Goal: Task Accomplishment & Management: Use online tool/utility

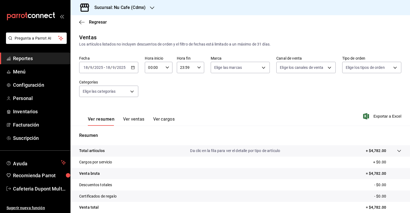
scroll to position [47, 0]
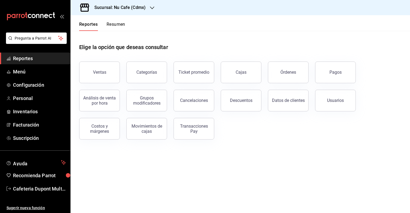
click at [122, 5] on h3 "Sucursal: Nu Cafe (Cdmx)" at bounding box center [118, 7] width 56 height 7
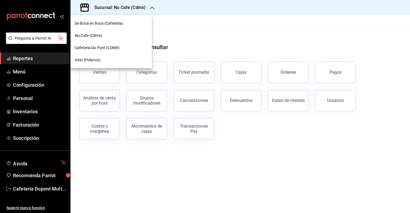
click at [105, 36] on div "Nu Cafe (Cdmx)" at bounding box center [111, 36] width 73 height 6
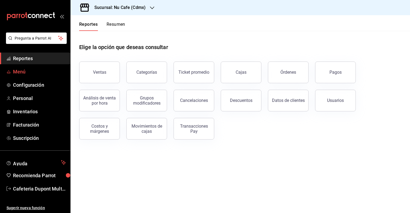
click at [41, 75] on span "Menú" at bounding box center [39, 71] width 53 height 7
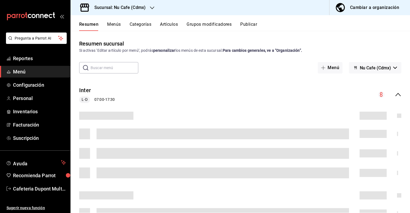
click at [167, 25] on button "Artículos" at bounding box center [169, 26] width 18 height 9
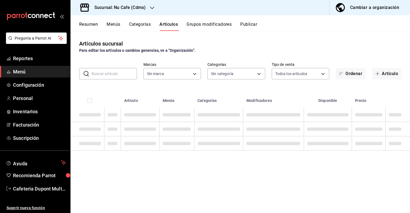
type input "0eed2892-7b63-413a-8f7e-1edbe76bc373"
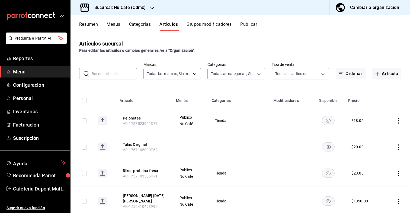
type input "bff11573-8288-425e-8a69-b3f5f84299b1,f592ace0-87a9-4565-a19c-ed486b3f4afa,9f45e…"
click at [105, 72] on input "text" at bounding box center [114, 73] width 45 height 11
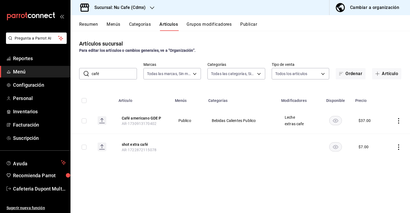
click at [106, 72] on input "café" at bounding box center [114, 73] width 45 height 11
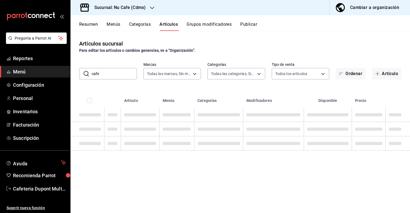
type input "cafe"
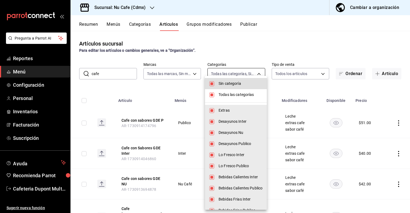
click at [253, 74] on body "Pregunta a Parrot AI Reportes Menú Configuración Personal Inventarios Facturaci…" at bounding box center [205, 106] width 410 height 213
click at [249, 80] on li "Sin categoría" at bounding box center [236, 83] width 62 height 11
checkbox input "false"
click at [246, 92] on span "Todas las categorías" at bounding box center [241, 95] width 44 height 6
checkbox input "false"
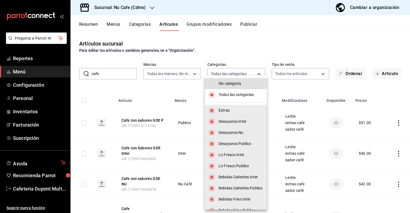
checkbox input "false"
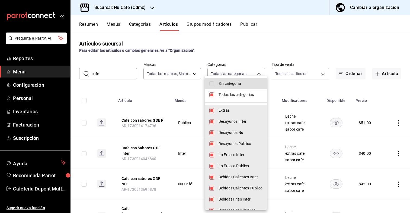
checkbox input "false"
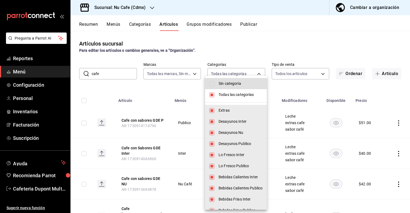
checkbox input "false"
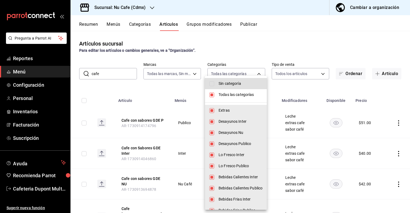
checkbox input "false"
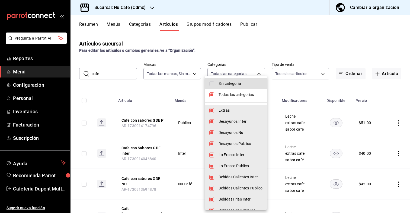
checkbox input "false"
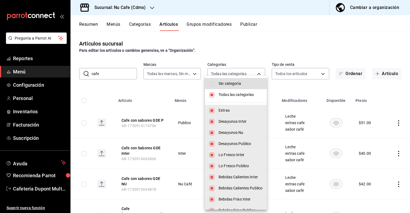
checkbox input "false"
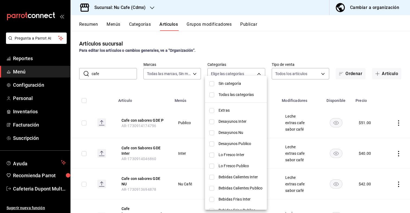
click at [247, 189] on span "Bebidas Calientes Publico" at bounding box center [241, 189] width 44 height 6
type input "d1a9a93f-fb5b-4908-8089-11db38add252"
checkbox input "true"
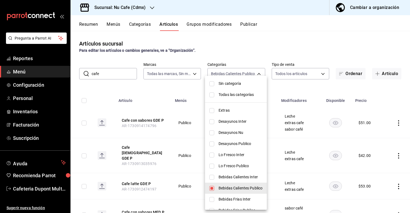
click at [133, 91] on div at bounding box center [205, 106] width 410 height 213
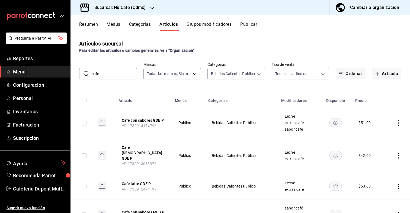
click at [113, 75] on input "cafe" at bounding box center [114, 73] width 45 height 11
click at [122, 6] on h3 "Sucursal: Nu Cafe (Cdmx)" at bounding box center [118, 7] width 56 height 7
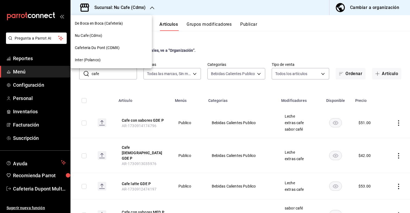
click at [100, 45] on span "Cafeteria Du Pont (CDMX)" at bounding box center [97, 48] width 45 height 6
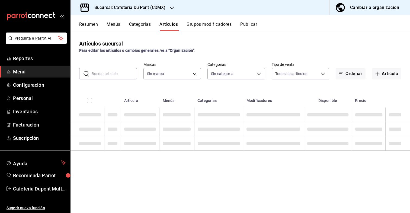
type input "c03253b1-4988-4183-8445-9a1c8a7da68d,5649d61c-5875-424e-be38-053ceca58422,a2edc…"
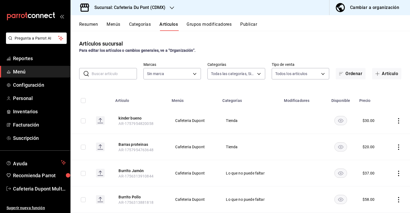
type input "03234600-dbf0-4e52-b833-2cd86aed28b4"
click at [242, 72] on body "Pregunta a Parrot AI Reportes Menú Configuración Personal Inventarios Facturaci…" at bounding box center [205, 106] width 410 height 213
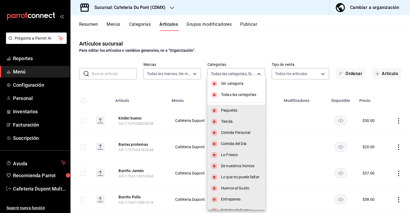
click at [237, 85] on span "Sin categoría" at bounding box center [241, 84] width 40 height 6
checkbox input "false"
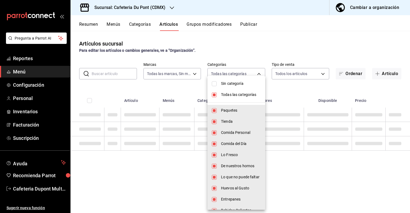
click at [237, 98] on li "Todas las categorías" at bounding box center [236, 94] width 58 height 11
checkbox input "false"
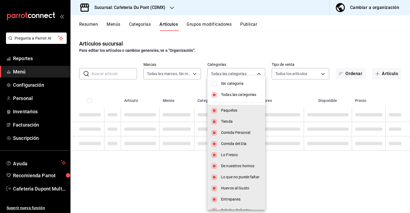
checkbox input "false"
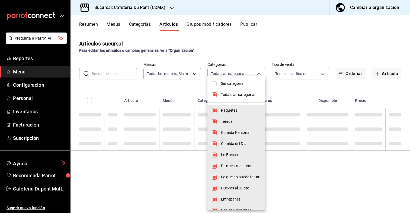
checkbox input "false"
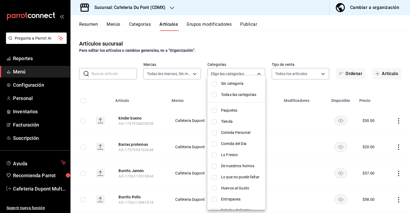
scroll to position [20, 0]
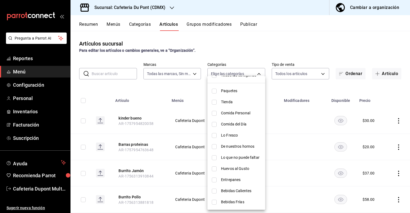
click at [238, 191] on span "Bebidas Calientes" at bounding box center [241, 191] width 40 height 6
type input "17b2f52c-9440-418d-b74e-d0de3d7c644b"
checkbox input "true"
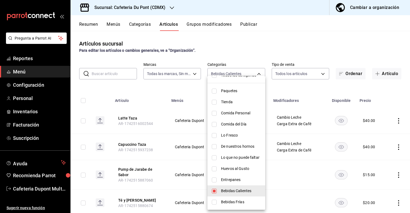
click at [218, 49] on div at bounding box center [205, 106] width 410 height 213
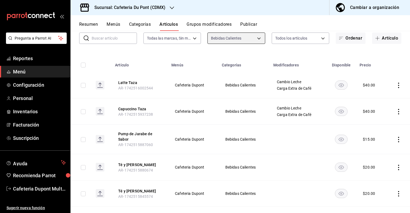
scroll to position [18, 0]
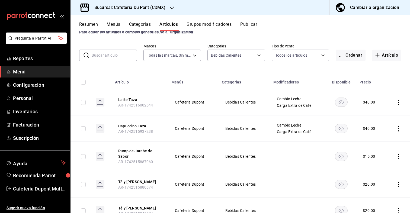
click at [124, 56] on input "text" at bounding box center [114, 55] width 45 height 11
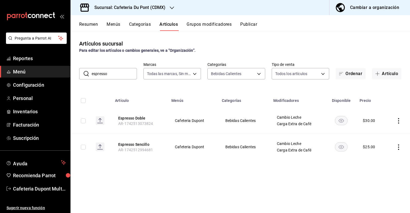
click at [114, 79] on input "espresso" at bounding box center [114, 73] width 45 height 11
click at [114, 76] on input "espresso" at bounding box center [114, 73] width 45 height 11
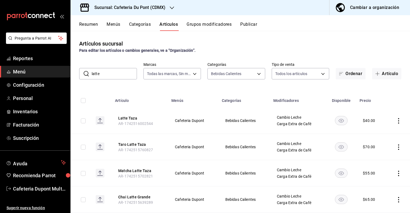
click at [111, 73] on input "latte" at bounding box center [114, 73] width 45 height 11
click at [126, 74] on input "capuc" at bounding box center [114, 73] width 45 height 11
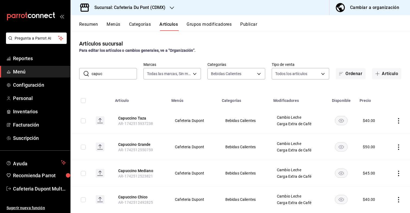
click at [126, 74] on input "capuc" at bounding box center [114, 73] width 45 height 11
click at [120, 70] on input "cha" at bounding box center [114, 73] width 45 height 11
click at [112, 76] on input "té" at bounding box center [114, 73] width 45 height 11
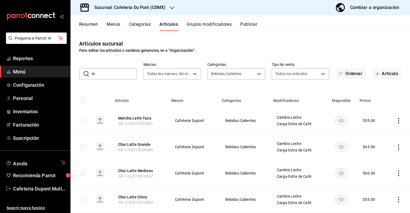
type input "te"
click at [142, 88] on div "Artículos sucursal Para editar los artículos o cambios generales, ve a “Organiz…" at bounding box center [241, 122] width 340 height 182
click at [127, 72] on input "te" at bounding box center [114, 73] width 45 height 11
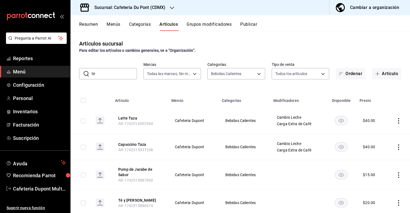
click at [109, 72] on input "té" at bounding box center [114, 73] width 45 height 11
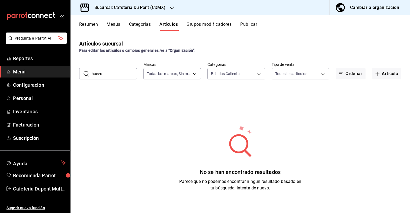
type input "huevo"
click at [219, 71] on body "Pregunta a Parrot AI Reportes Menú Configuración Personal Inventarios Facturaci…" at bounding box center [205, 106] width 410 height 213
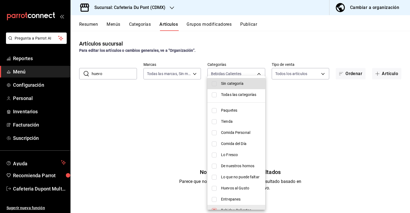
click at [220, 83] on li "Sin categoría" at bounding box center [236, 83] width 58 height 11
checkbox input "true"
click at [220, 97] on li "Todas las categorías" at bounding box center [236, 94] width 58 height 11
type input "c03253b1-4988-4183-8445-9a1c8a7da68d,5649d61c-5875-424e-be38-053ceca58422,a2edc…"
checkbox input "true"
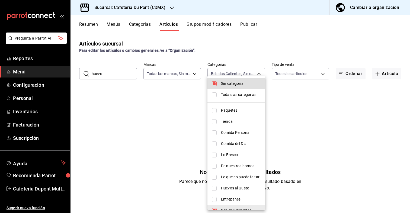
checkbox input "true"
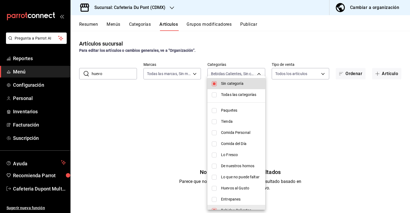
checkbox input "true"
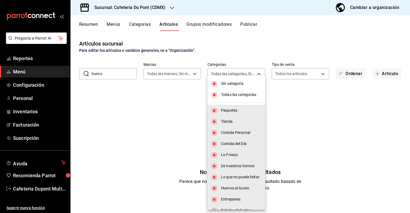
checkbox input "false"
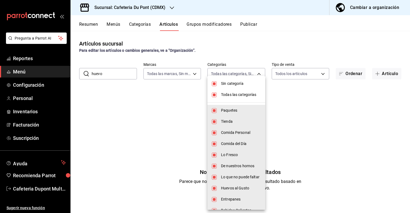
checkbox input "false"
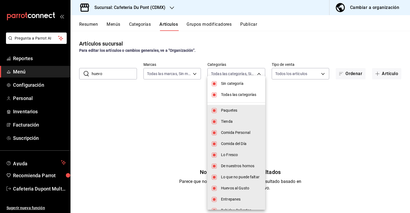
checkbox input "false"
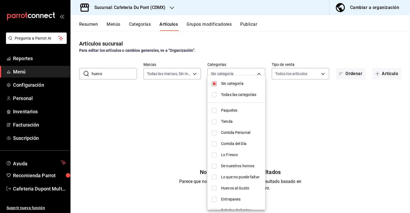
click at [220, 88] on li "Sin categoría" at bounding box center [236, 83] width 58 height 11
checkbox input "false"
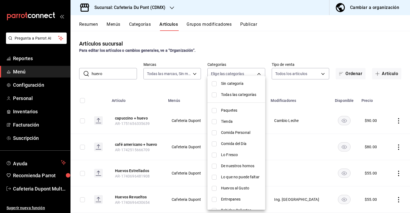
click at [220, 94] on li "Todas las categorías" at bounding box center [236, 94] width 58 height 11
type input "c03253b1-4988-4183-8445-9a1c8a7da68d,5649d61c-5875-424e-be38-053ceca58422,a2edc…"
checkbox input "true"
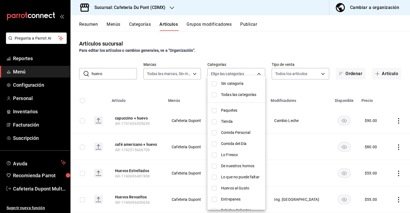
checkbox input "true"
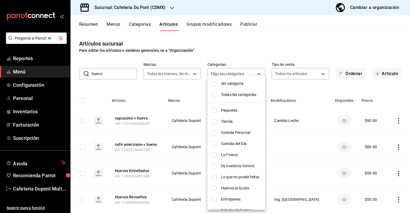
checkbox input "true"
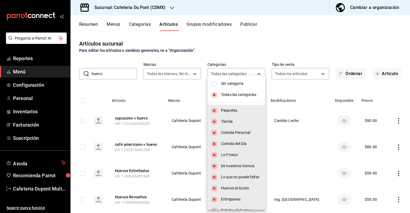
click at [222, 85] on span "Sin categoría" at bounding box center [241, 84] width 40 height 6
checkbox input "true"
click at [224, 55] on div at bounding box center [205, 106] width 410 height 213
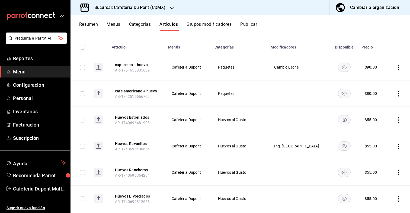
scroll to position [92, 0]
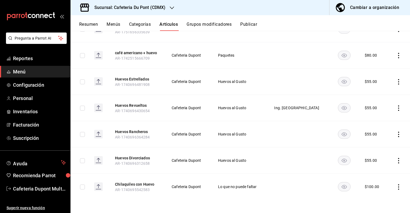
click at [126, 9] on h3 "Sucursal: Cafeteria Du Pont (CDMX)" at bounding box center [127, 7] width 75 height 7
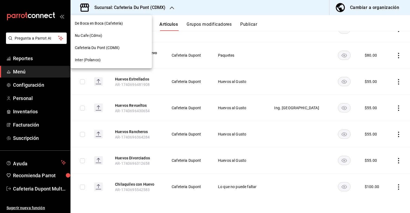
click at [96, 60] on span "Inter (Polanco)" at bounding box center [88, 60] width 26 height 6
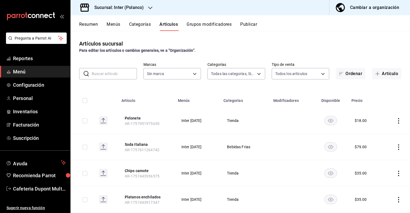
type input "2922a158-f656-4101-8466-3f57c430872e,7807658e-ca24-4cfa-a130-a47bcfe9514e,fe6c0…"
type input "a22f98e6-325f-4293-924e-6fed97b22470"
click at [113, 73] on input "text" at bounding box center [114, 73] width 45 height 11
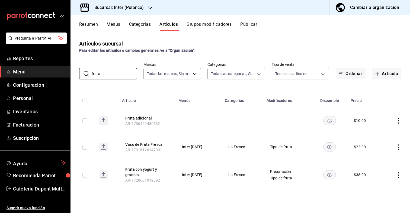
click at [114, 80] on div "Artículos sucursal Para editar los artículos o cambios generales, ve a “Organiz…" at bounding box center [241, 122] width 340 height 182
click at [114, 75] on input "fruta" at bounding box center [114, 73] width 45 height 11
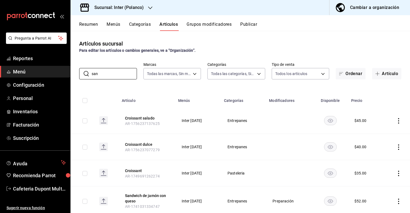
type input "san"
click at [149, 8] on icon "button" at bounding box center [150, 8] width 4 height 4
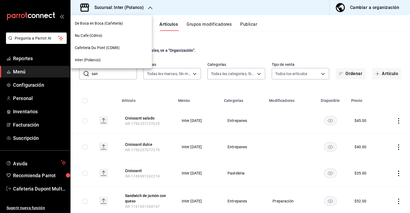
click at [114, 46] on span "Cafeteria Du Pont (CDMX)" at bounding box center [97, 48] width 45 height 6
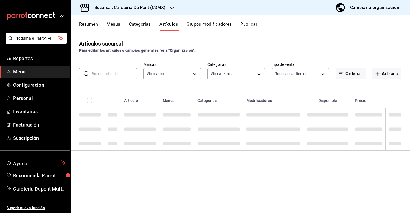
type input "c03253b1-4988-4183-8445-9a1c8a7da68d,5649d61c-5875-424e-be38-053ceca58422,a2edc…"
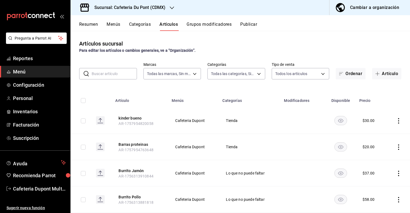
type input "03234600-dbf0-4e52-b833-2cd86aed28b4"
click at [106, 74] on input "text" at bounding box center [114, 73] width 45 height 11
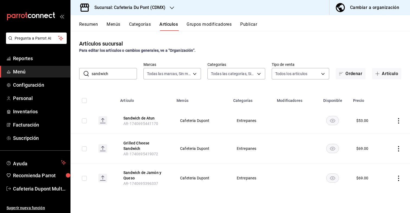
click at [108, 76] on input "sandwich" at bounding box center [114, 73] width 45 height 11
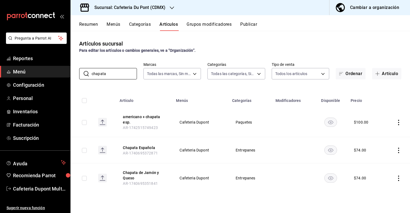
type input "chapata"
